Goal: Task Accomplishment & Management: Use online tool/utility

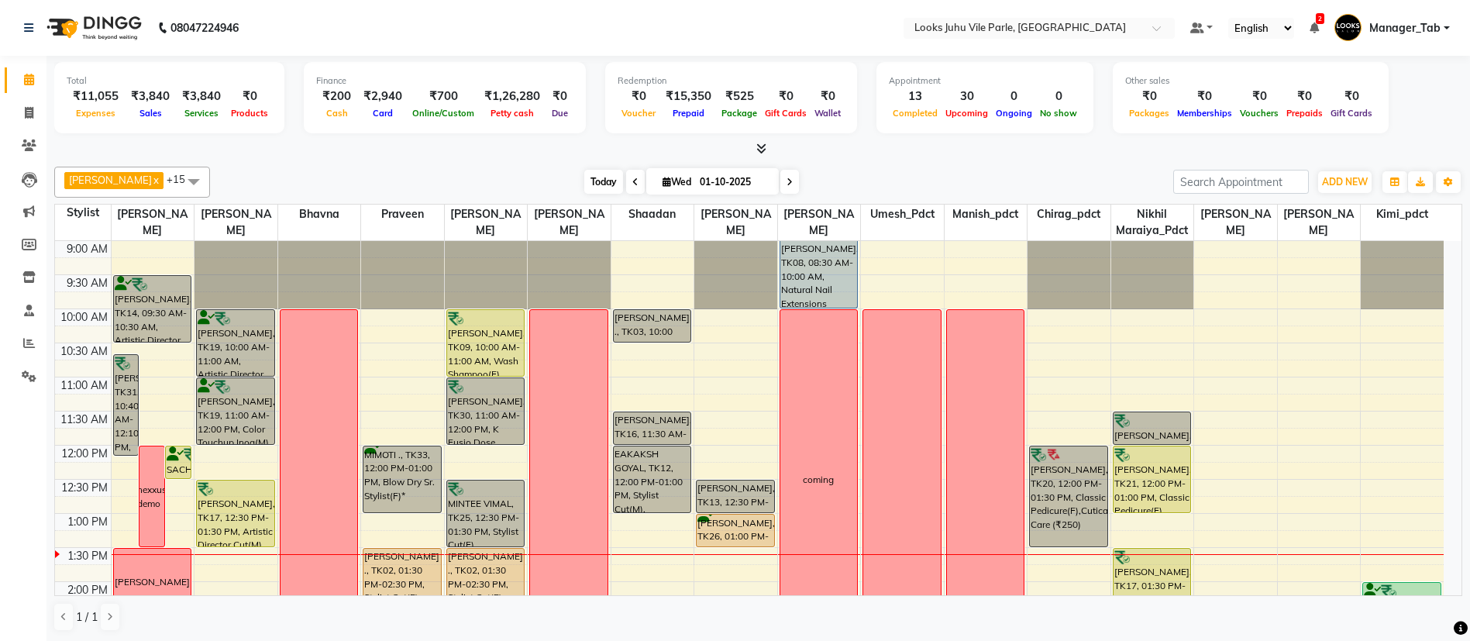
click at [584, 184] on span "Today" at bounding box center [603, 182] width 39 height 24
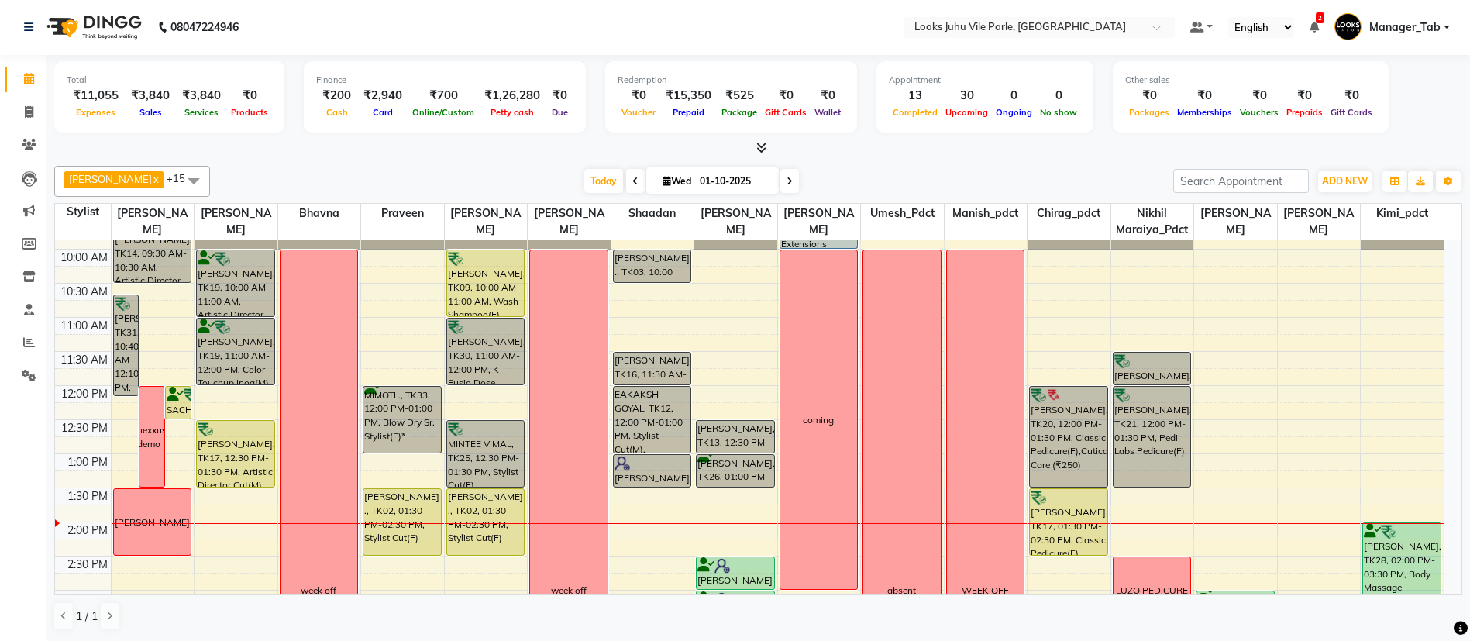
scroll to position [47, 0]
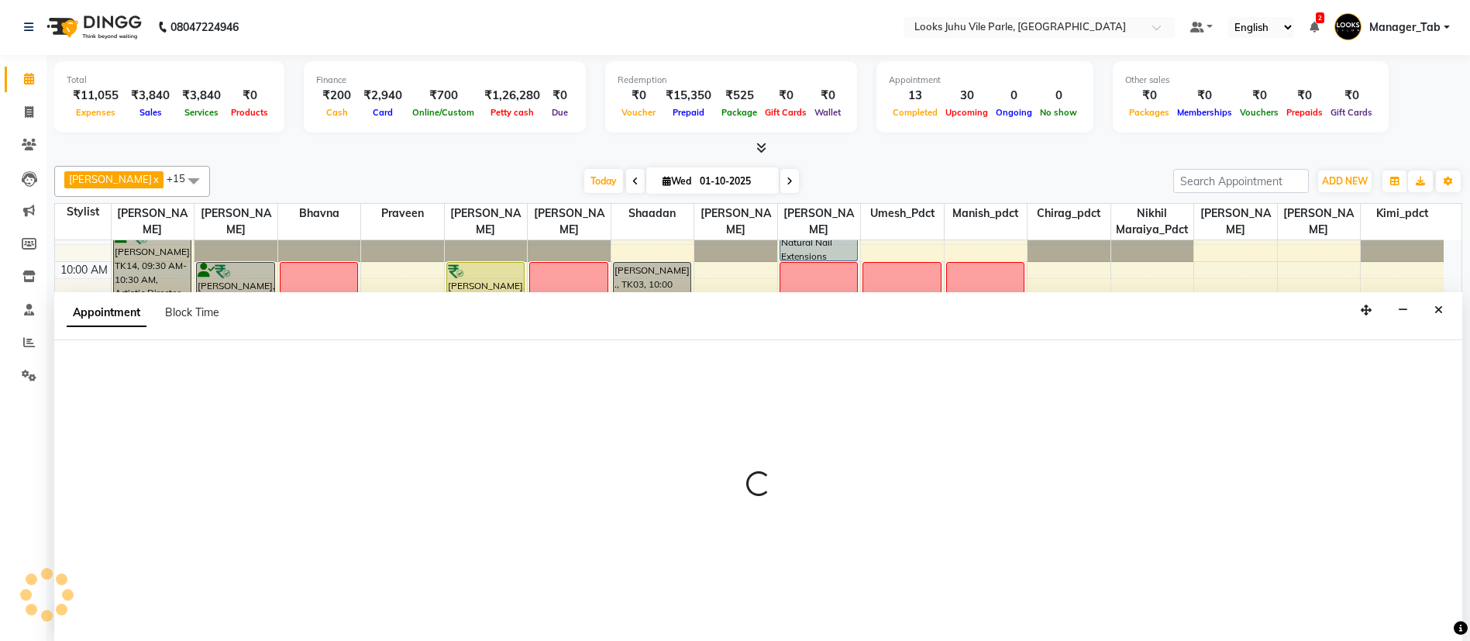
click at [1261, 272] on td at bounding box center [777, 269] width 1333 height 17
select select "56815"
select select "tentative"
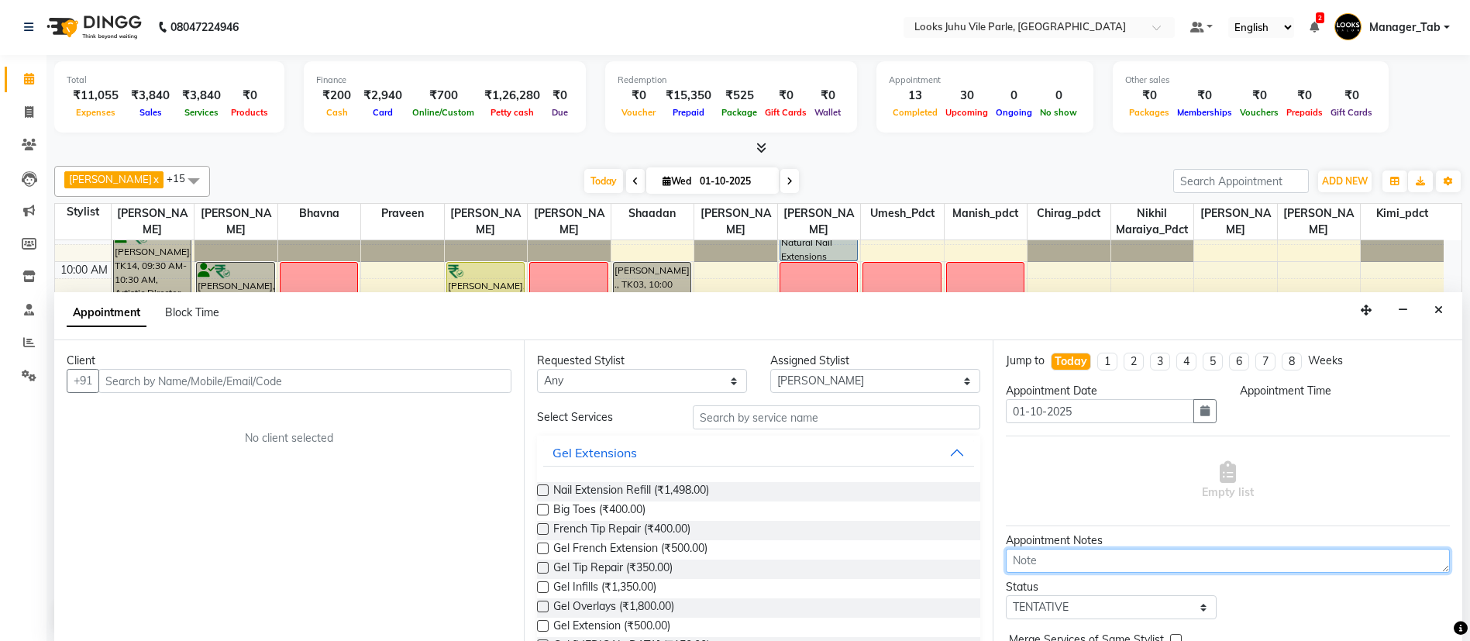
click at [1236, 553] on textarea at bounding box center [1228, 561] width 444 height 24
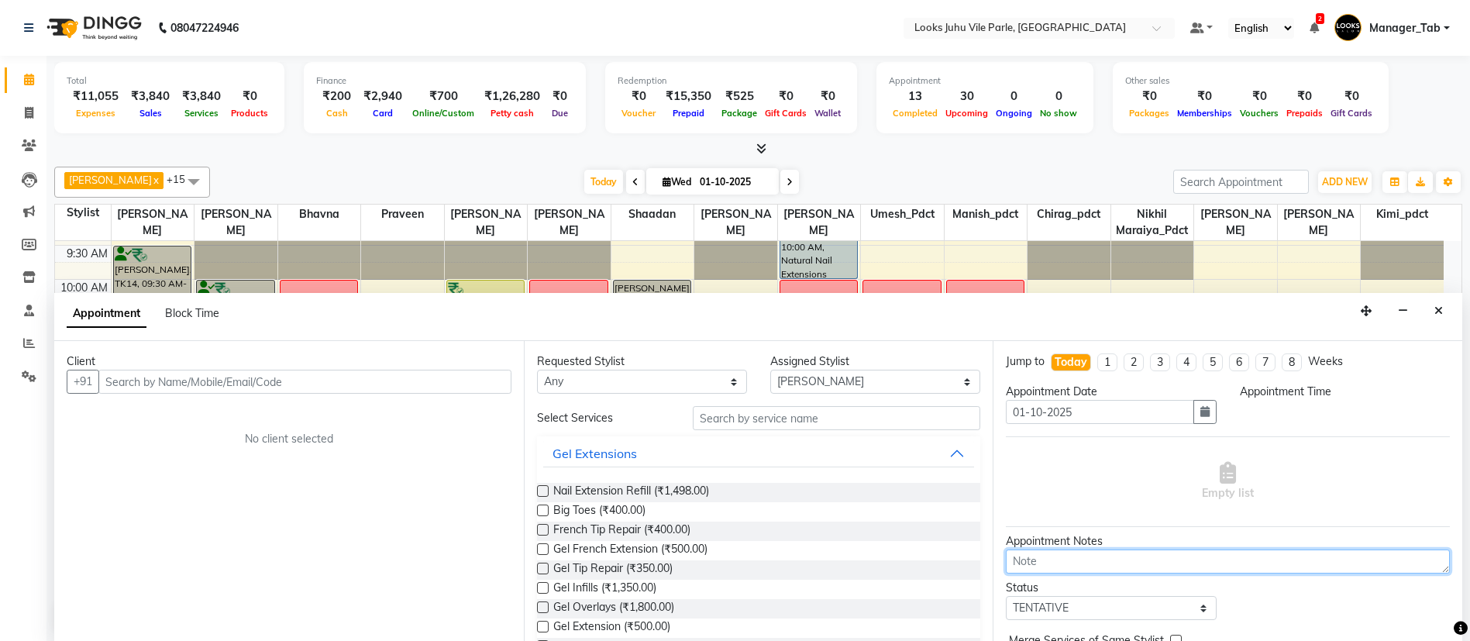
select select "810"
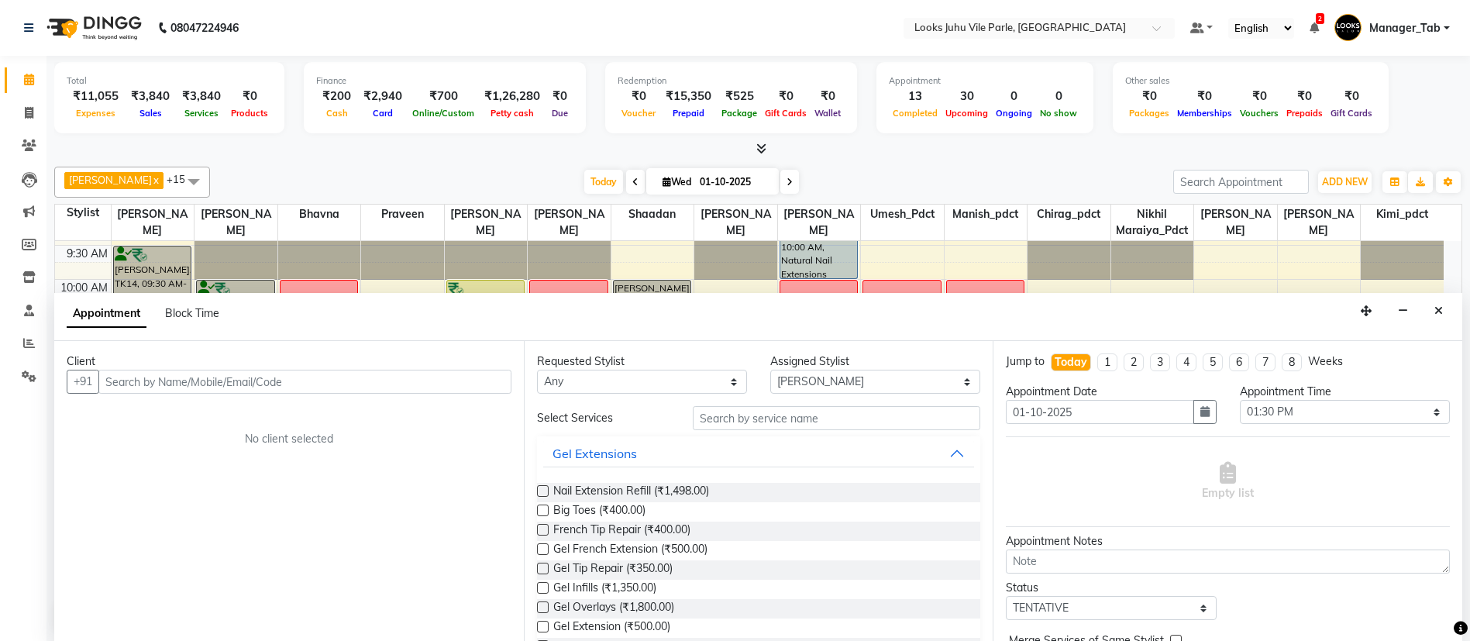
click at [1418, 304] on div "Appointment Block Time" at bounding box center [758, 317] width 1408 height 48
click at [1441, 308] on icon "Close" at bounding box center [1439, 310] width 9 height 11
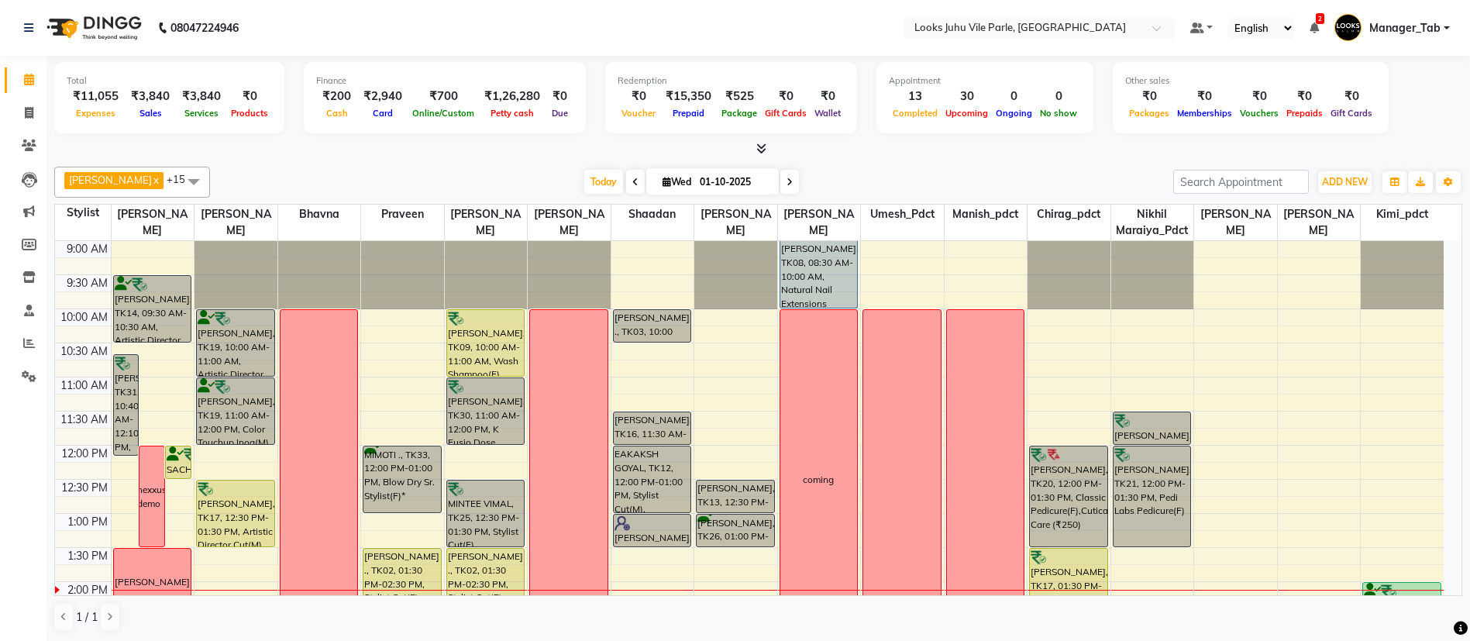
scroll to position [1, 0]
select select "54679"
select select "tentative"
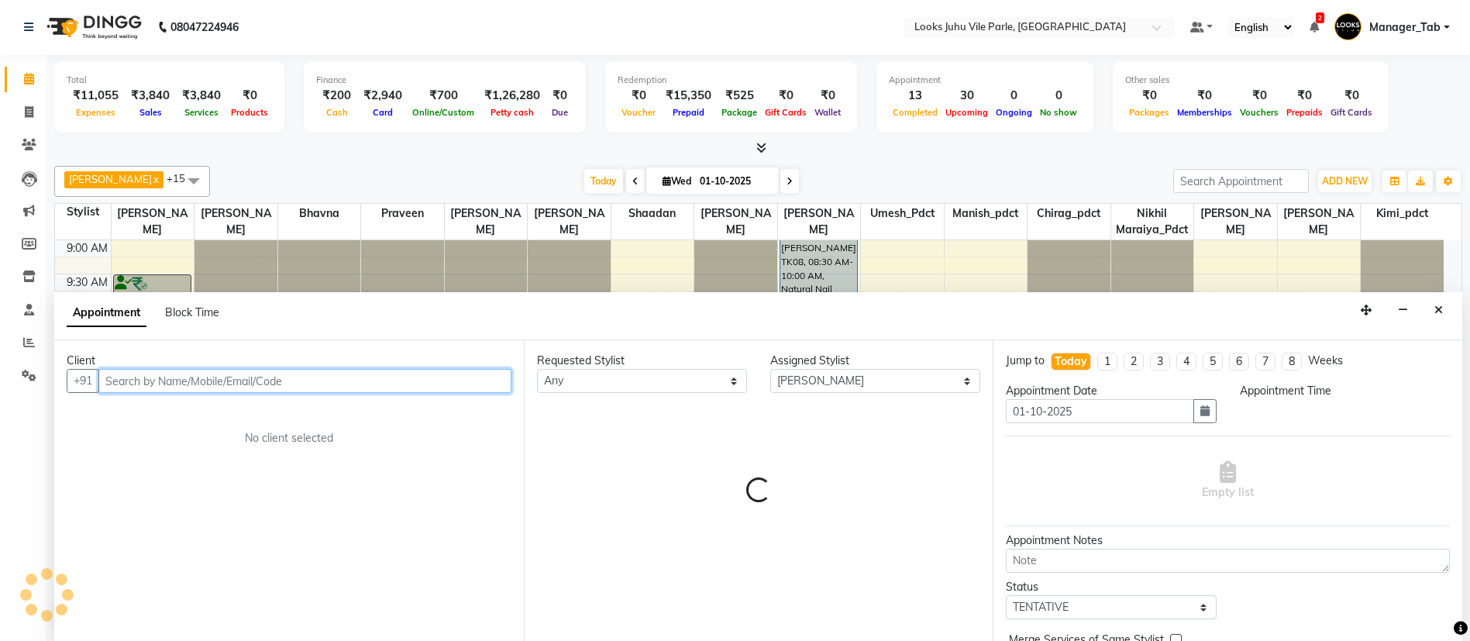
select select "645"
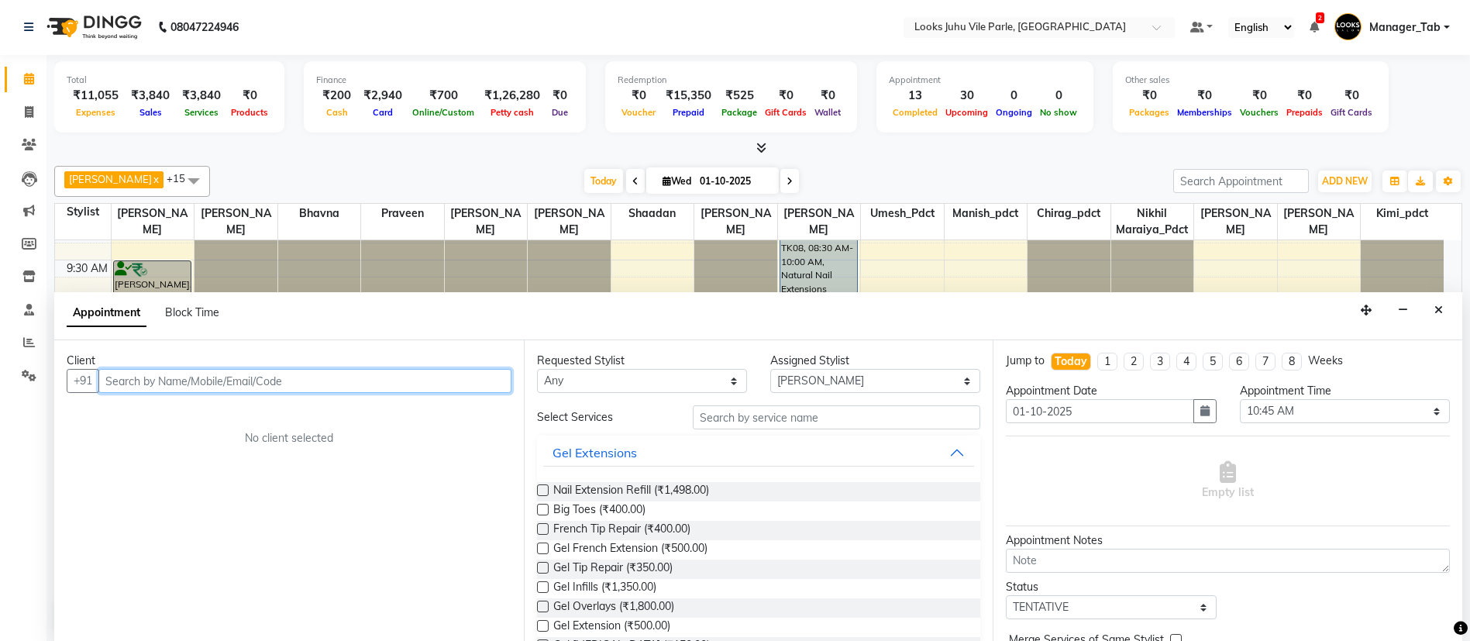
scroll to position [0, 0]
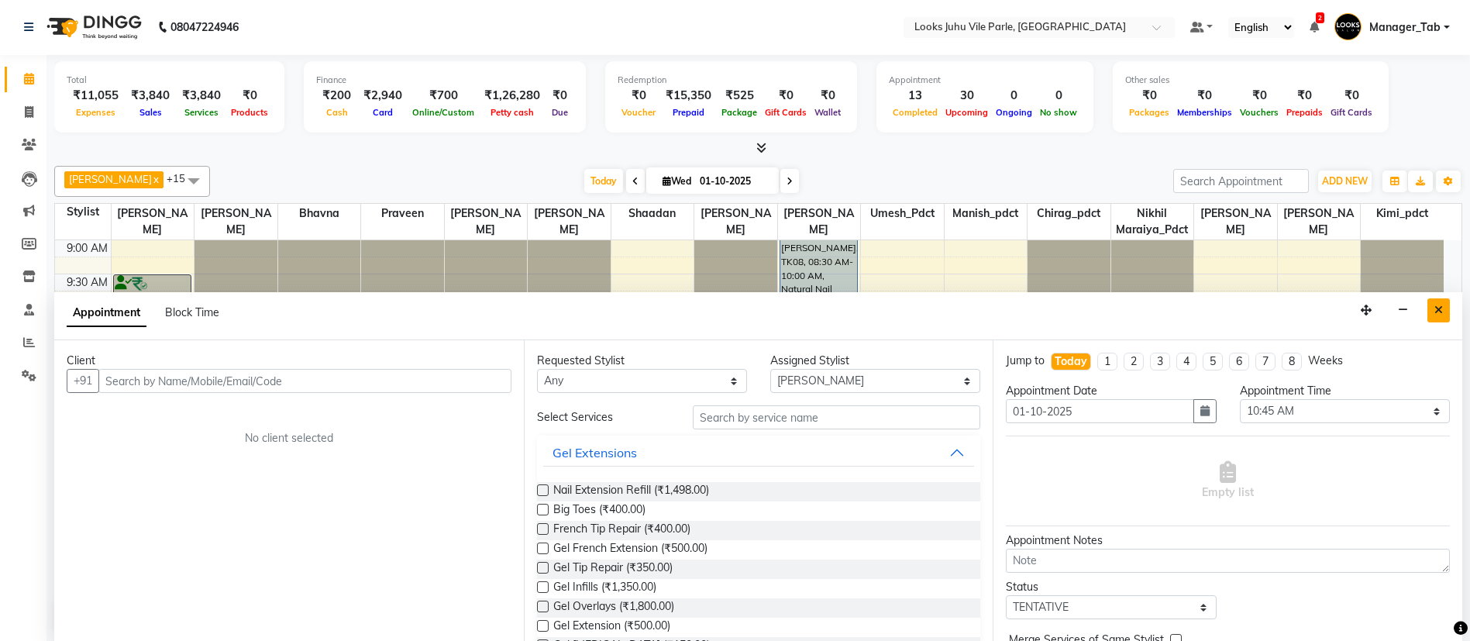
click at [1438, 312] on icon "Close" at bounding box center [1439, 310] width 9 height 11
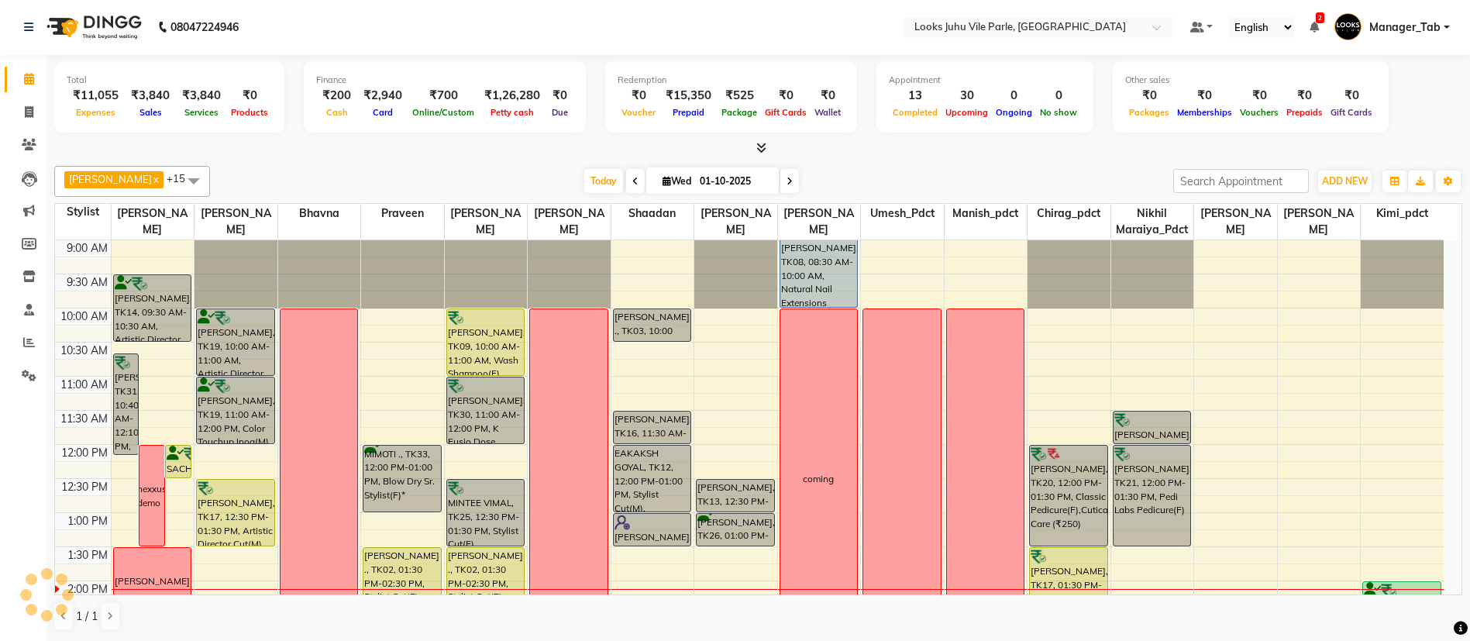
select select "54679"
select select "tentative"
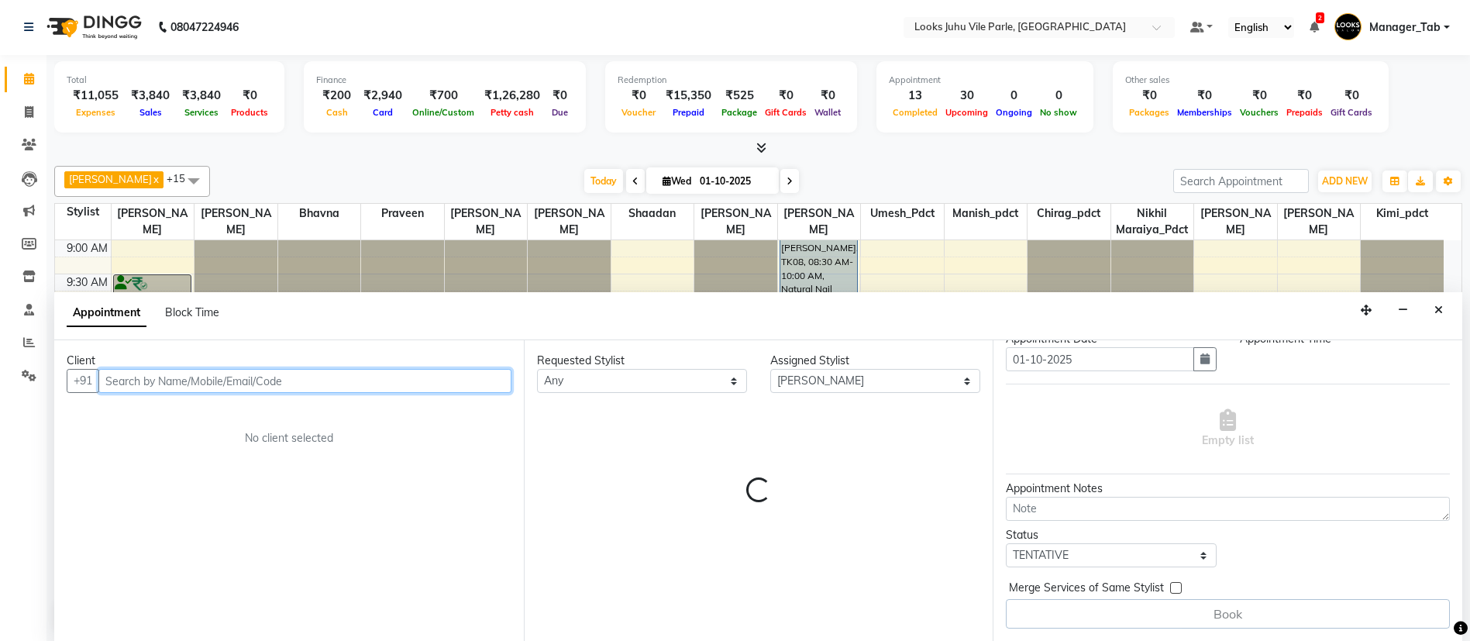
select select "660"
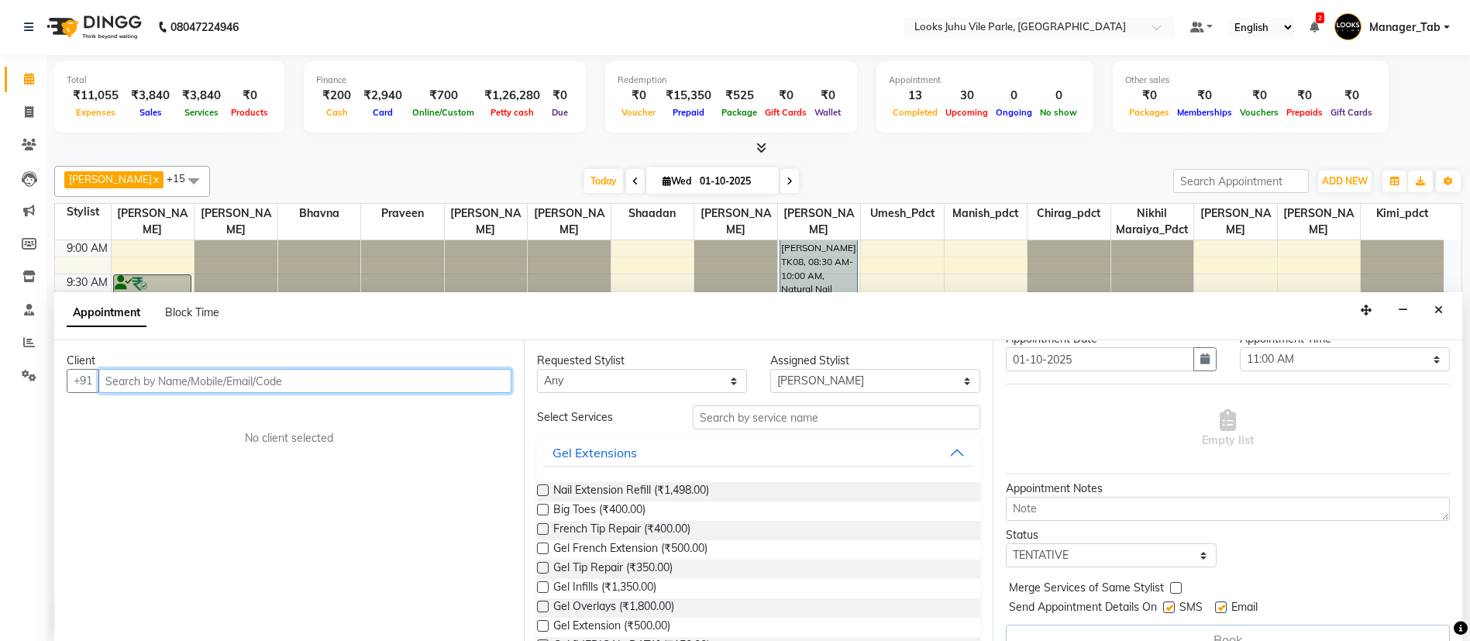
scroll to position [78, 0]
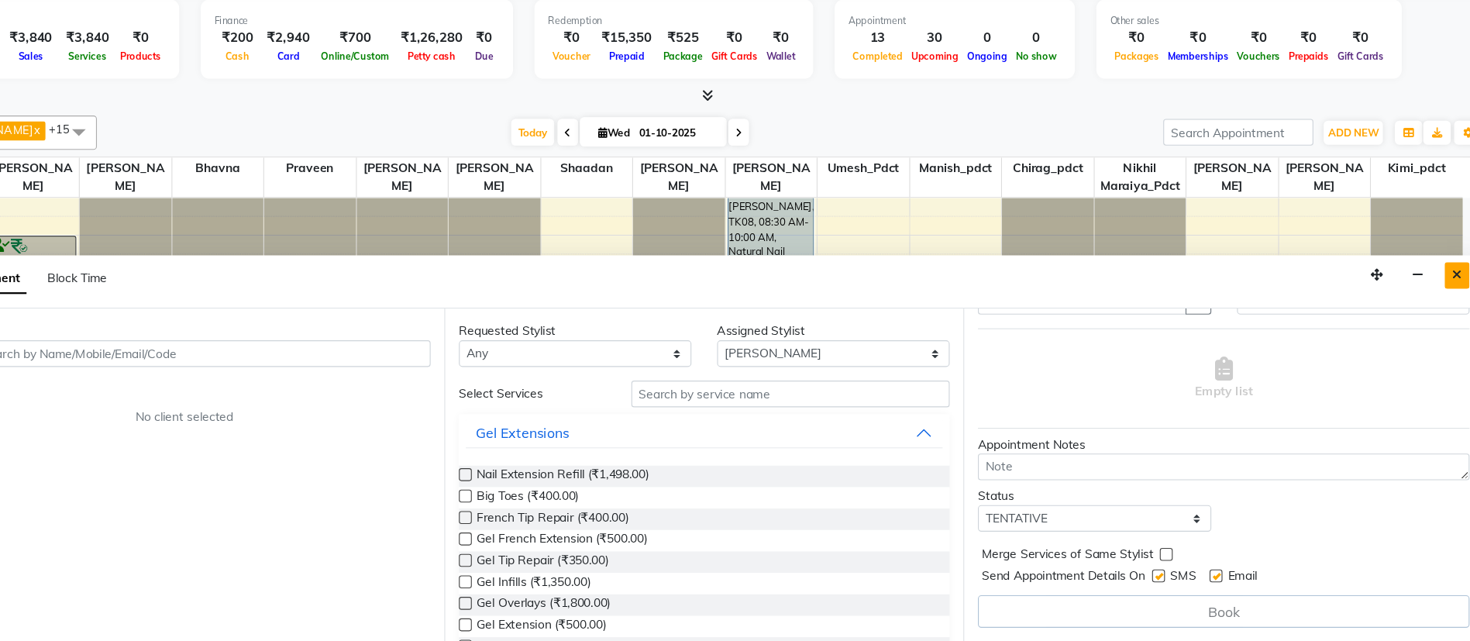
click at [1436, 312] on icon "Close" at bounding box center [1439, 310] width 9 height 11
